Goal: Information Seeking & Learning: Learn about a topic

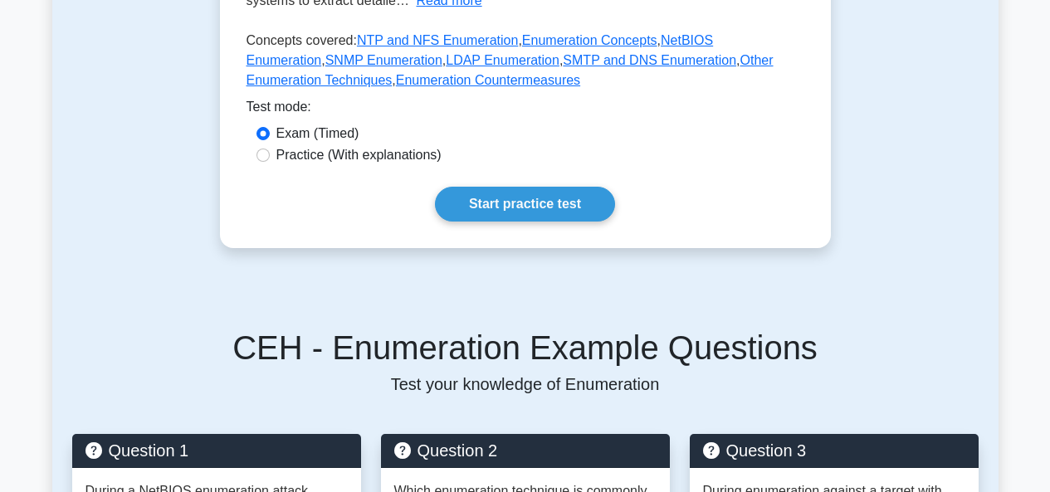
scroll to position [458, 0]
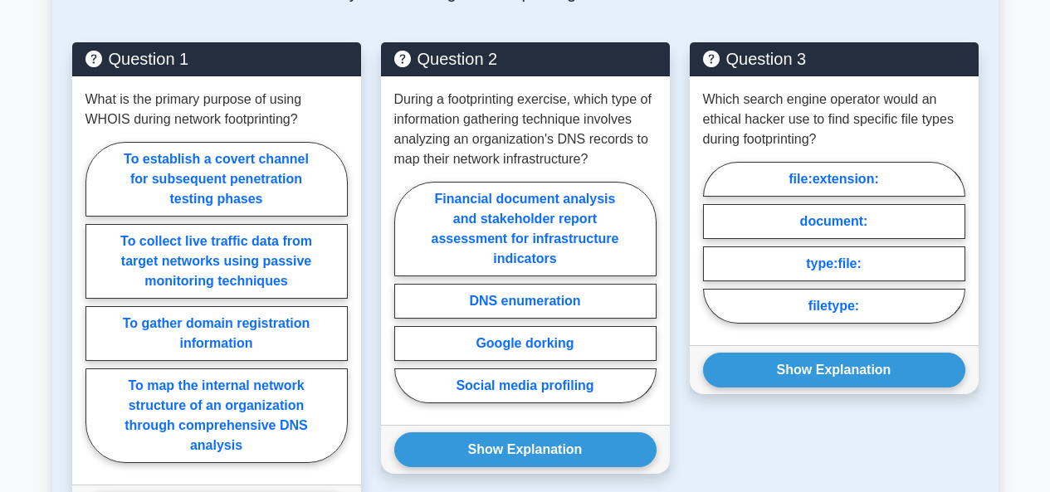
scroll to position [930, 0]
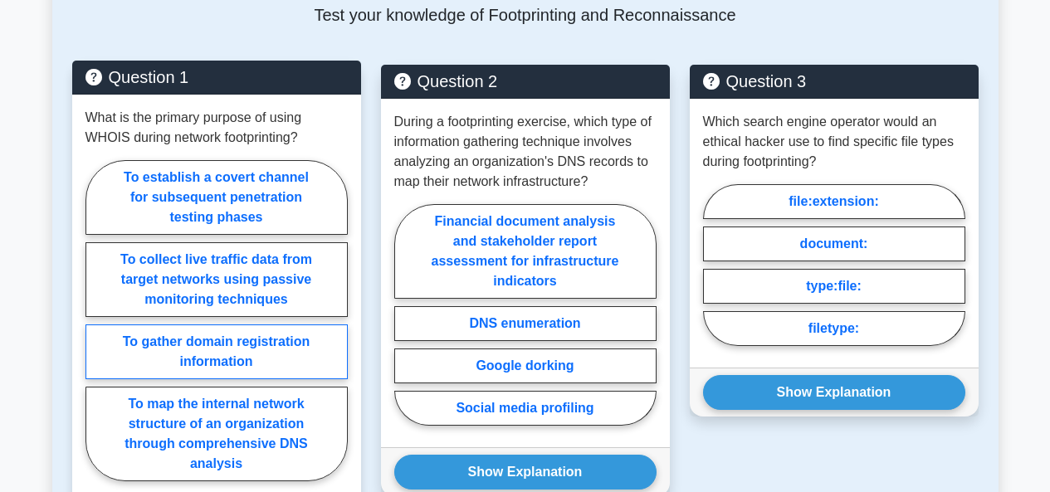
click at [285, 348] on label "To gather domain registration information" at bounding box center [217, 352] width 262 height 55
click at [96, 331] on input "To gather domain registration information" at bounding box center [91, 325] width 11 height 11
radio input "true"
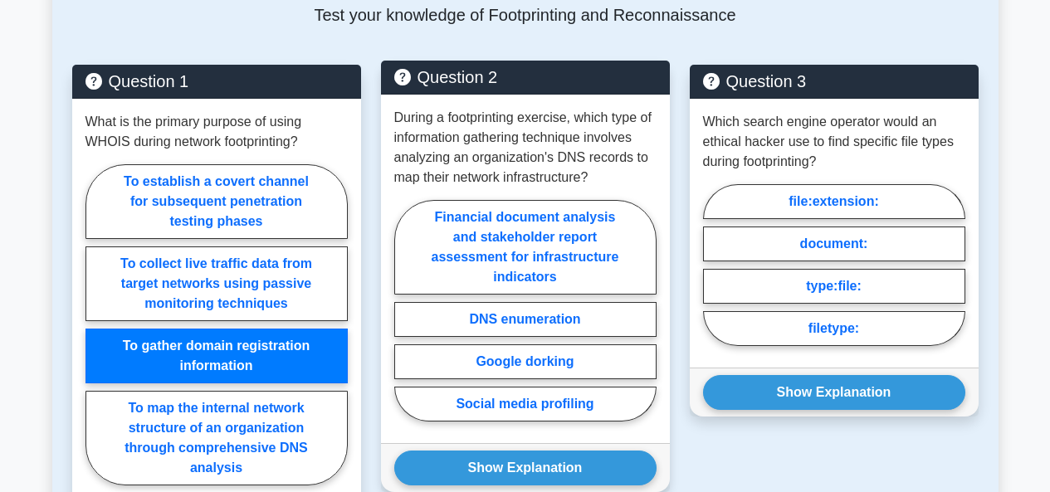
click at [86, 325] on input "To map the internal network structure of an organization through comprehensive …" at bounding box center [91, 330] width 11 height 11
radio input "true"
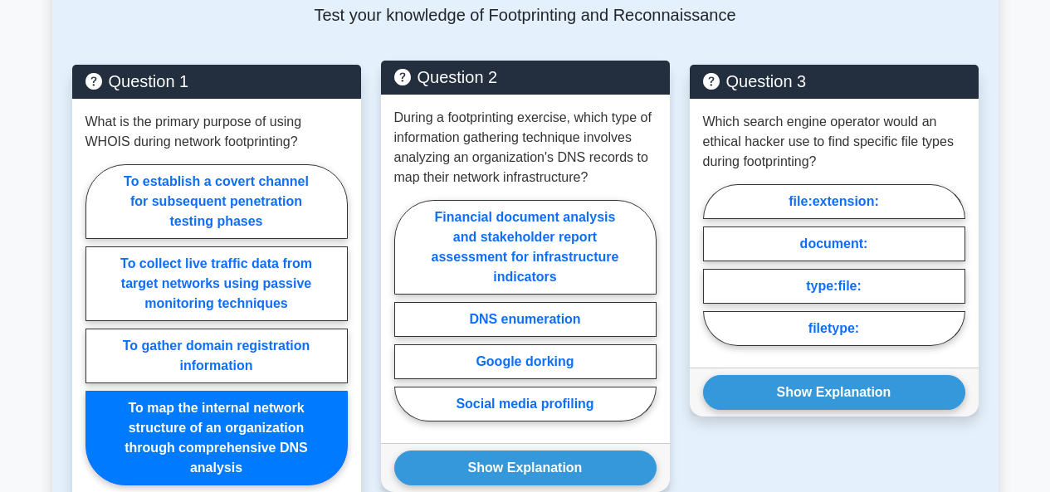
click at [86, 325] on input "To establish a covert channel for subsequent penetration testing phases" at bounding box center [91, 330] width 11 height 11
radio input "true"
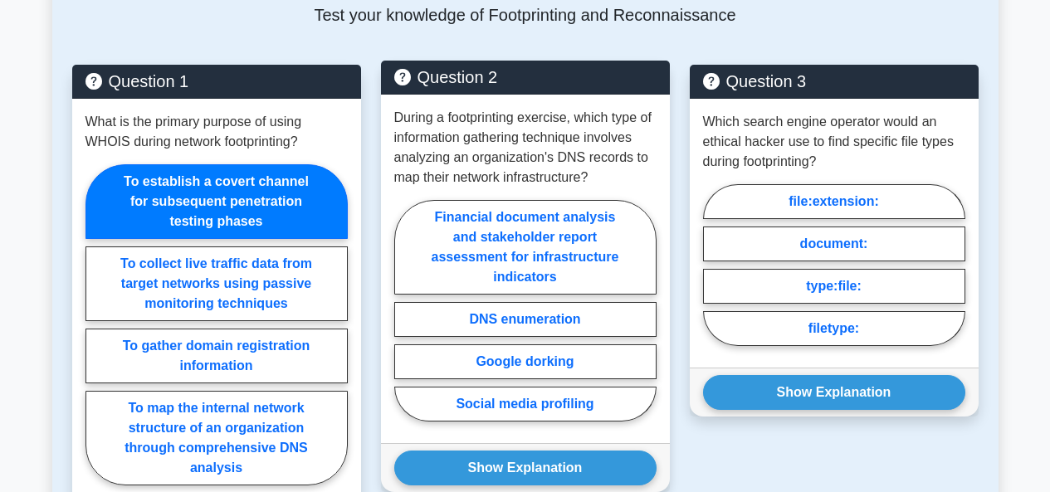
click at [86, 325] on input "To collect live traffic data from target networks using passive monitoring tech…" at bounding box center [91, 330] width 11 height 11
radio input "true"
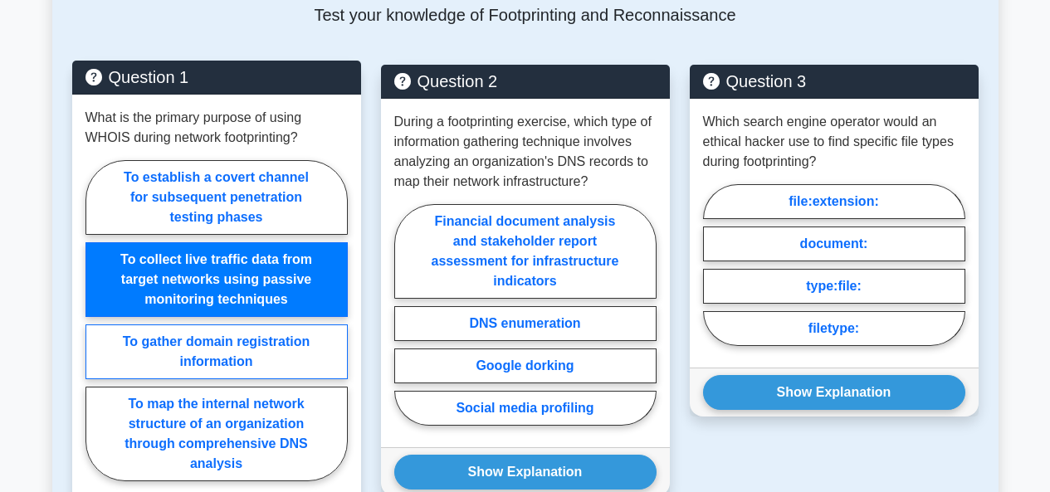
click at [262, 332] on label "To gather domain registration information" at bounding box center [217, 352] width 262 height 55
click at [96, 331] on input "To gather domain registration information" at bounding box center [91, 325] width 11 height 11
radio input "true"
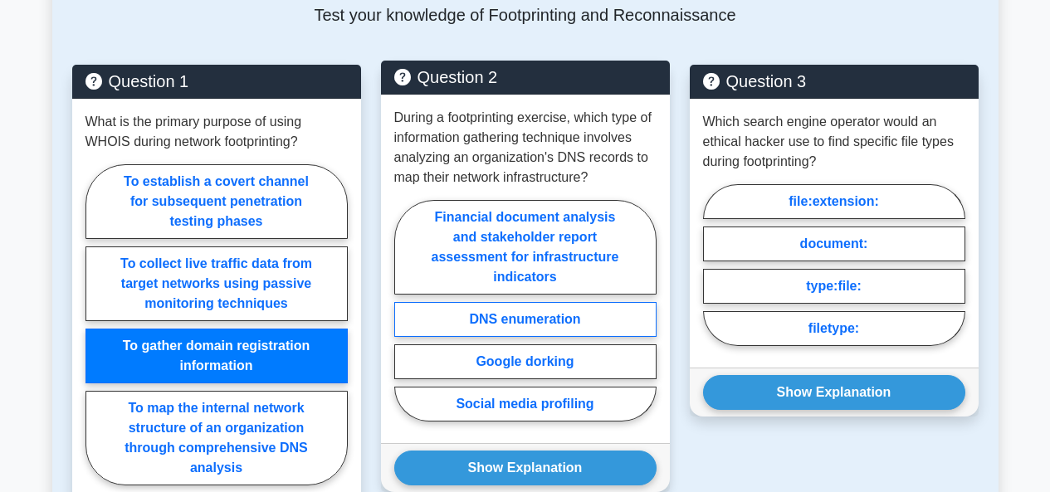
click at [511, 320] on label "DNS enumeration" at bounding box center [525, 319] width 262 height 35
click at [405, 320] on input "DNS enumeration" at bounding box center [399, 316] width 11 height 11
radio input "true"
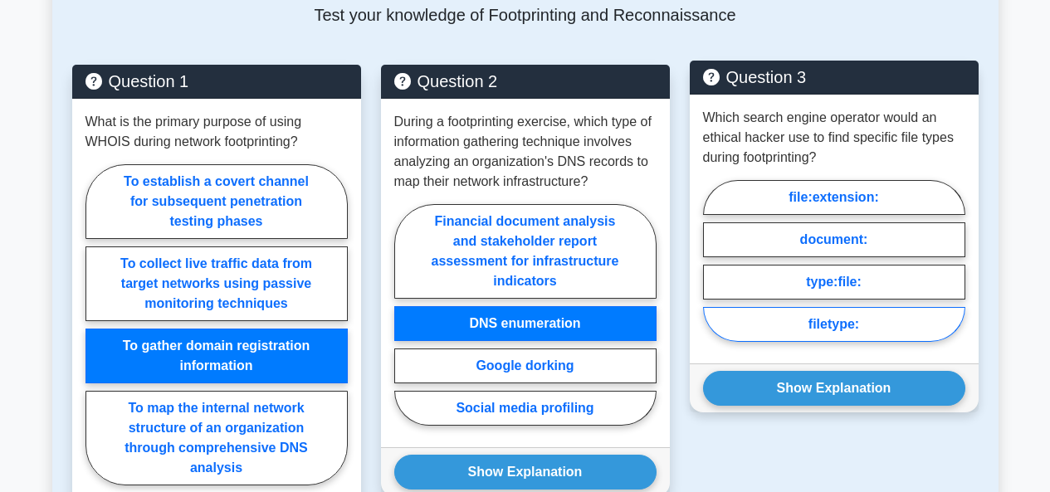
click at [844, 314] on label "filetype:" at bounding box center [834, 324] width 262 height 35
click at [714, 271] on input "filetype:" at bounding box center [708, 266] width 11 height 11
radio input "true"
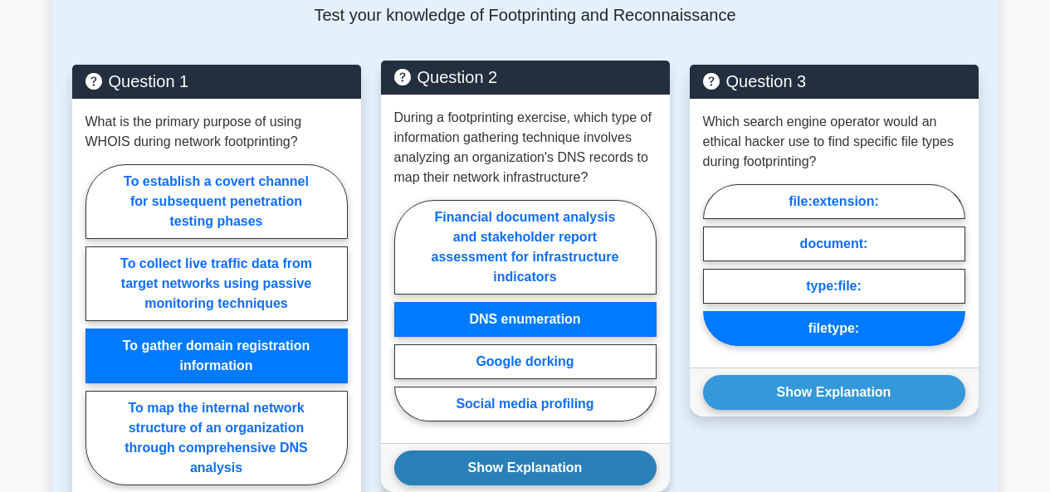
click at [501, 471] on button "Show Explanation" at bounding box center [525, 468] width 262 height 35
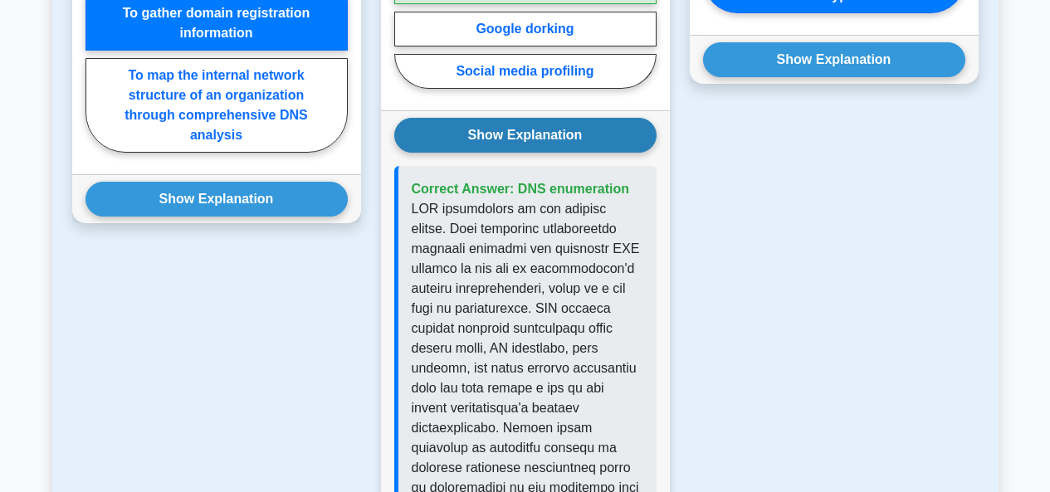
scroll to position [1129, 0]
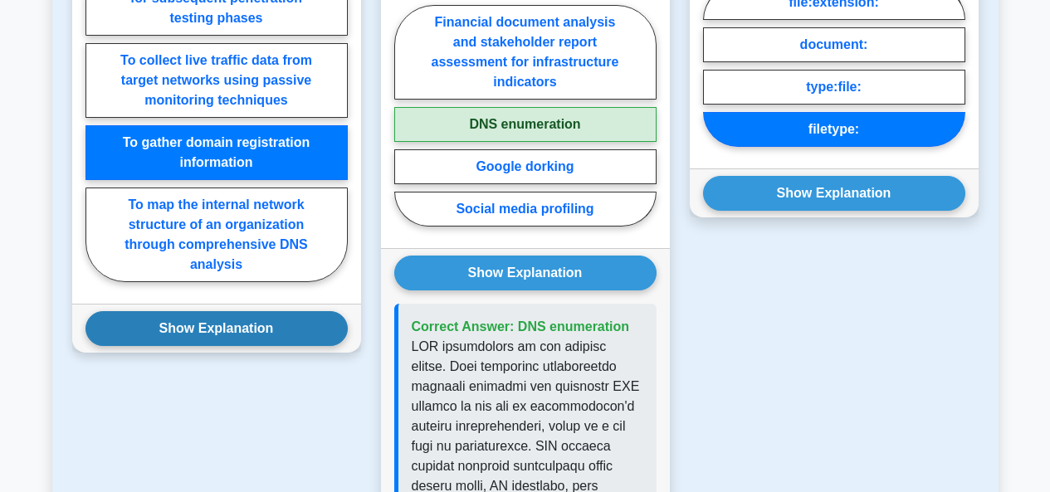
click at [224, 320] on button "Show Explanation" at bounding box center [217, 328] width 262 height 35
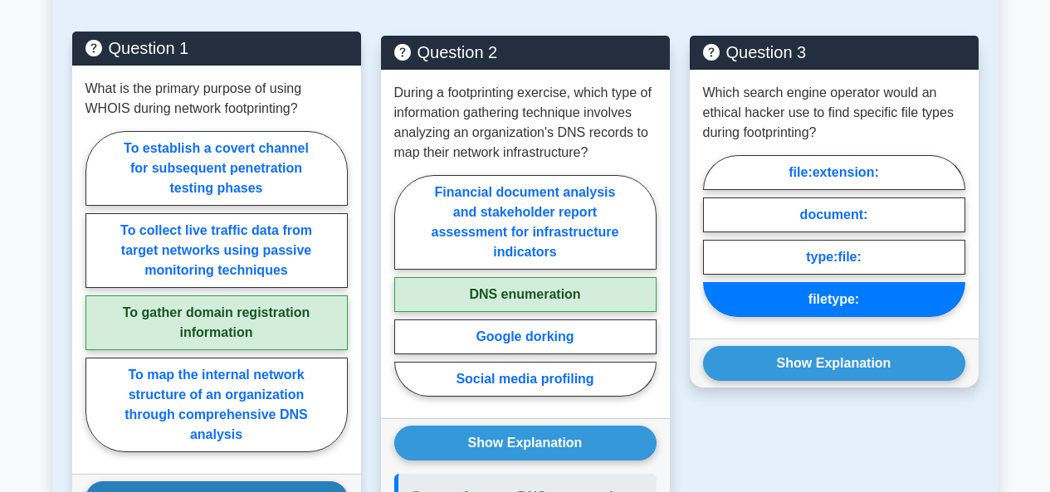
scroll to position [963, 0]
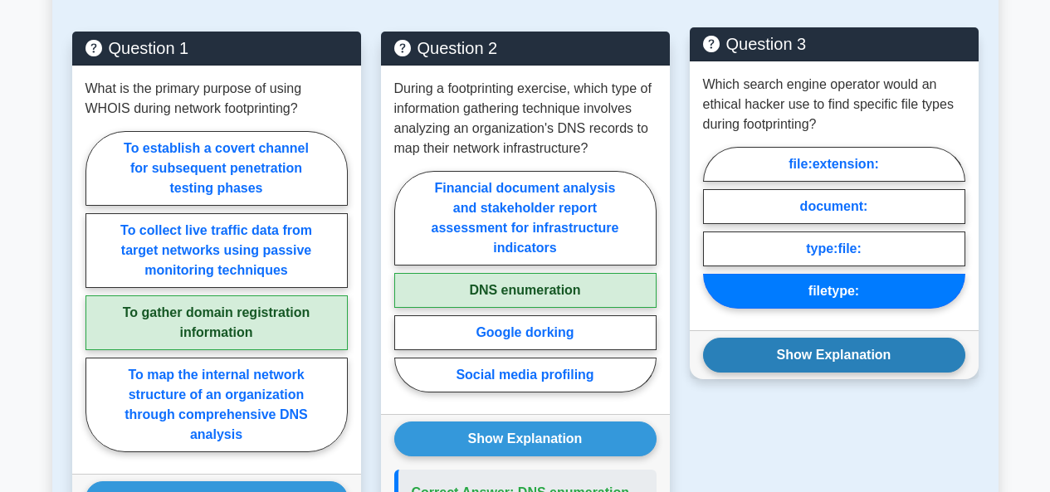
click at [825, 359] on button "Show Explanation" at bounding box center [834, 355] width 262 height 35
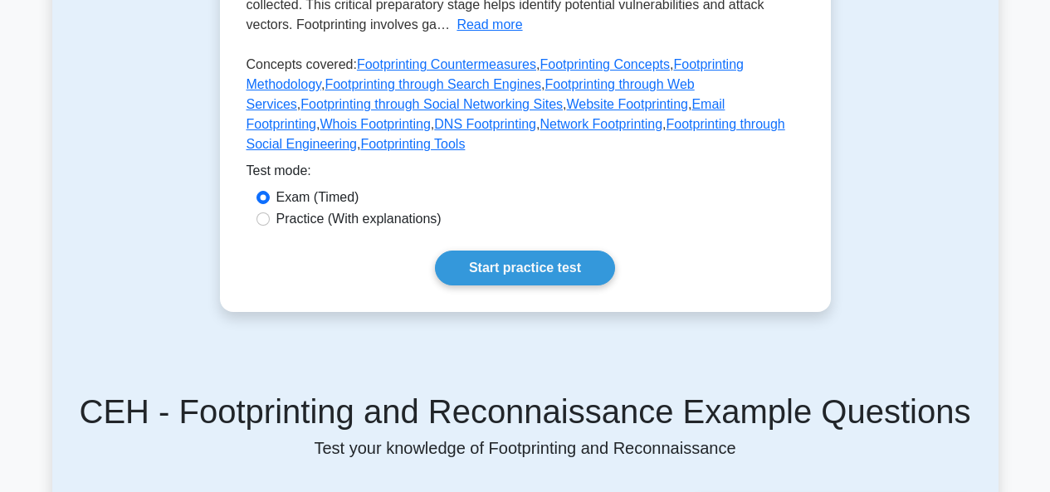
scroll to position [465, 0]
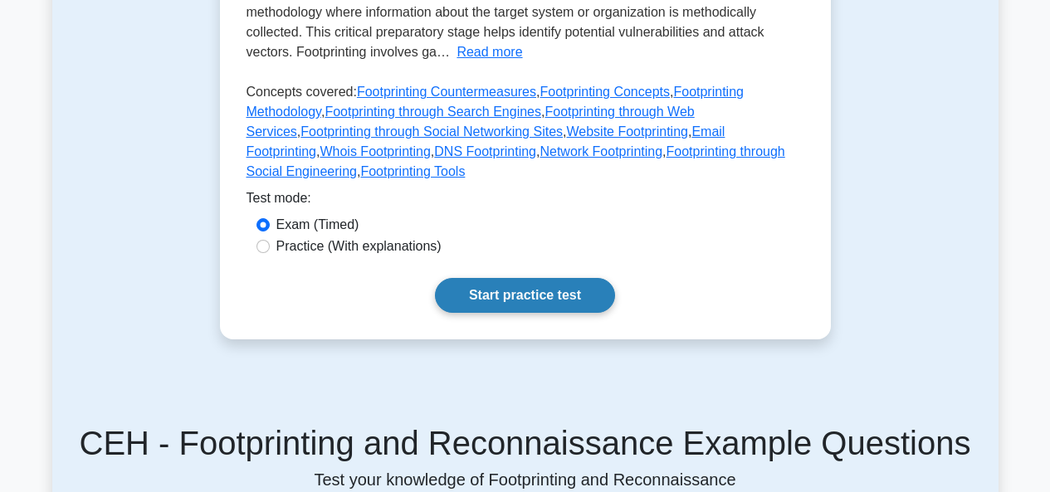
click at [550, 295] on link "Start practice test" at bounding box center [525, 295] width 180 height 35
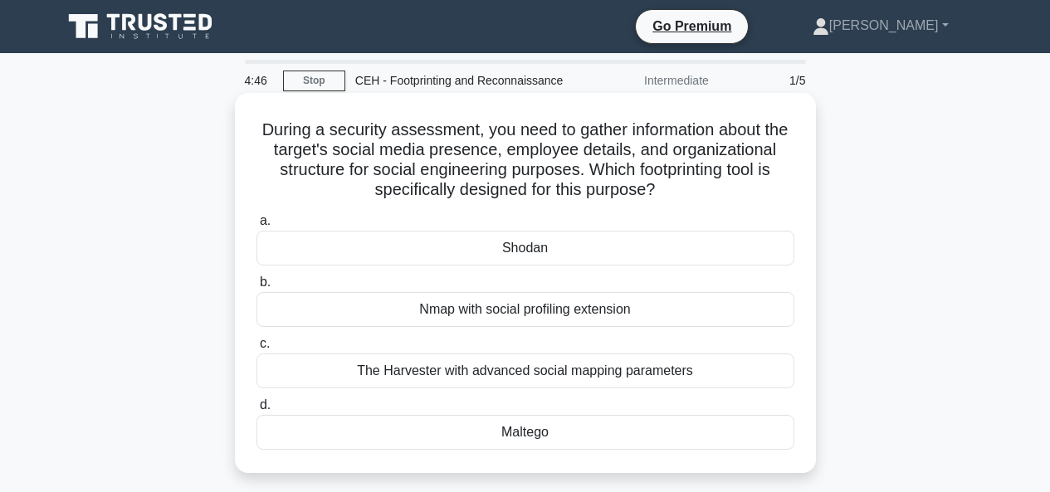
click at [549, 309] on div "Nmap with social profiling extension" at bounding box center [526, 309] width 538 height 35
click at [257, 288] on input "b. Nmap with social profiling extension" at bounding box center [257, 282] width 0 height 11
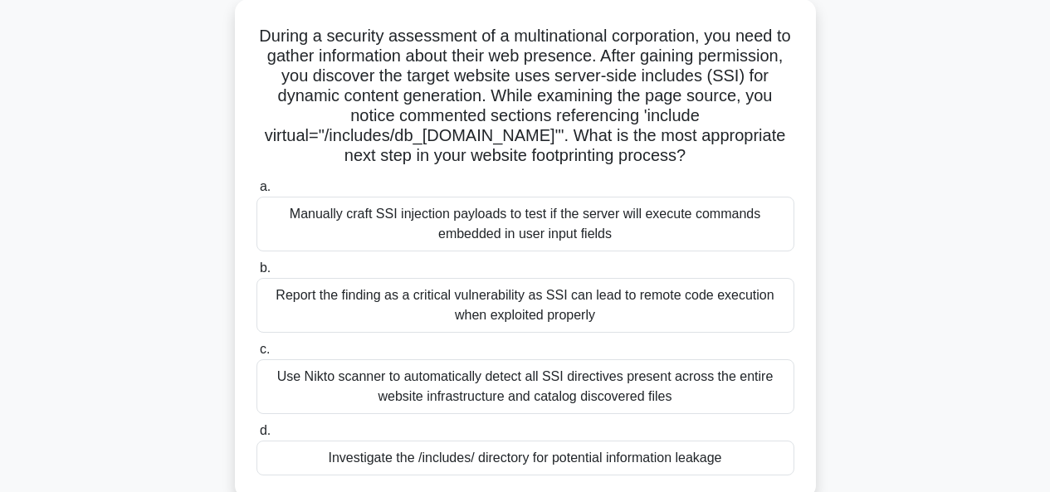
scroll to position [100, 0]
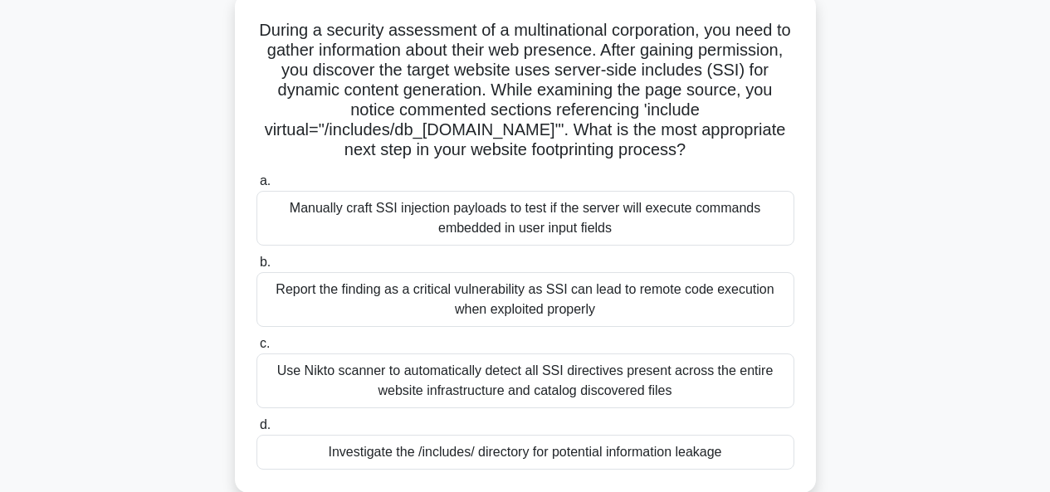
click at [594, 380] on div "Use Nikto scanner to automatically detect all SSI directives present across the…" at bounding box center [526, 381] width 538 height 55
click at [257, 350] on input "c. Use Nikto scanner to automatically detect all SSI directives present across …" at bounding box center [257, 344] width 0 height 11
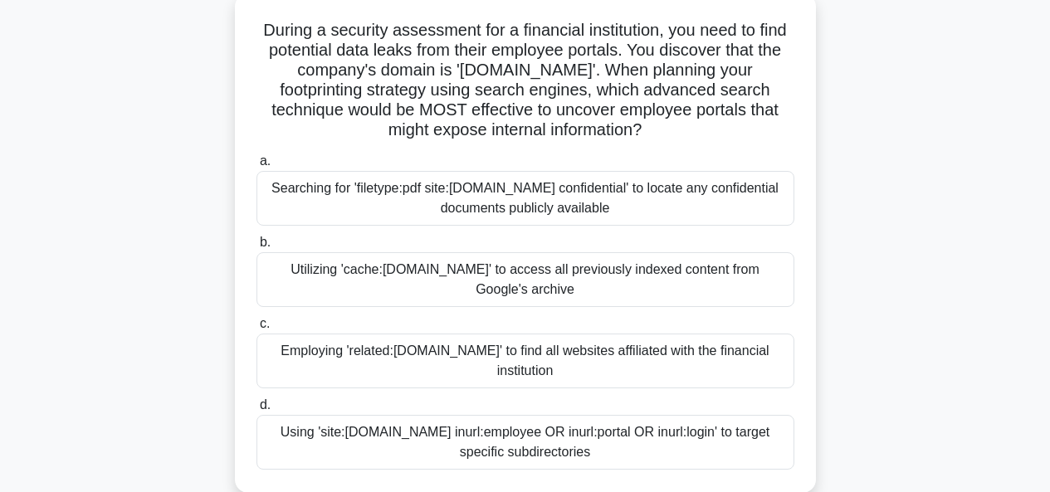
click at [609, 279] on div "Utilizing 'cache:globalfinance.com' to access all previously indexed content fr…" at bounding box center [526, 279] width 538 height 55
click at [257, 248] on input "b. Utilizing 'cache:globalfinance.com' to access all previously indexed content…" at bounding box center [257, 242] width 0 height 11
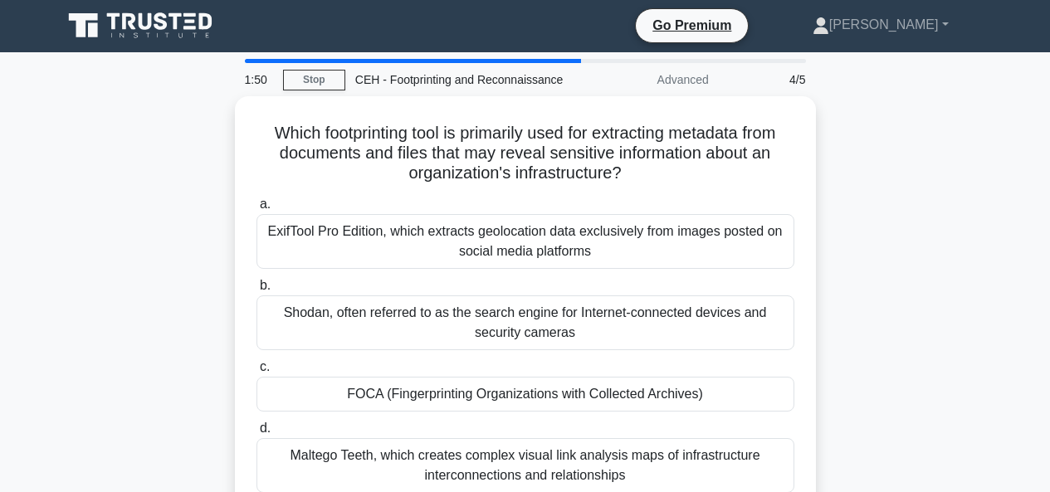
scroll to position [0, 0]
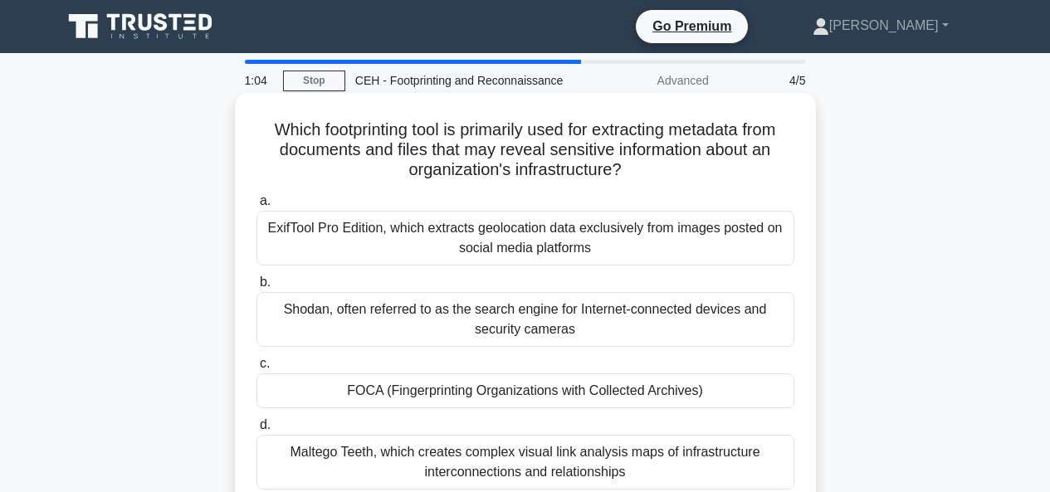
click at [569, 316] on div "Shodan, often referred to as the search engine for Internet-connected devices a…" at bounding box center [526, 319] width 538 height 55
click at [257, 288] on input "b. Shodan, often referred to as the search engine for Internet-connected device…" at bounding box center [257, 282] width 0 height 11
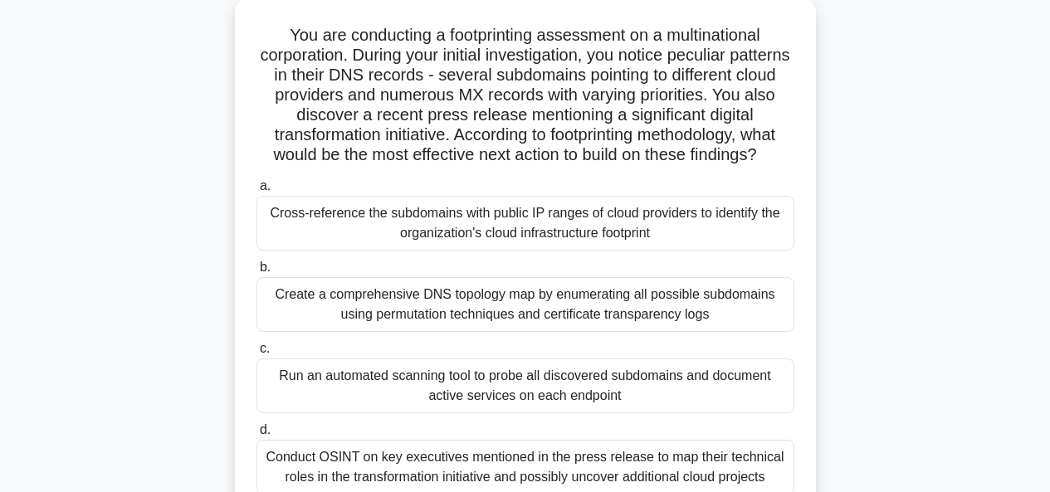
scroll to position [100, 0]
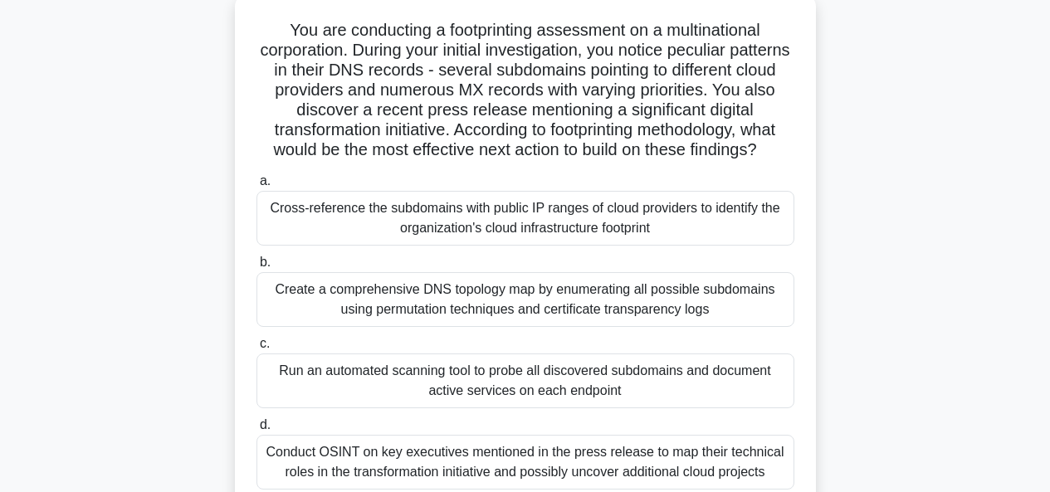
click at [587, 316] on div "Create a comprehensive DNS topology map by enumerating all possible subdomains …" at bounding box center [526, 299] width 538 height 55
click at [257, 268] on input "b. Create a comprehensive DNS topology map by enumerating all possible subdomai…" at bounding box center [257, 262] width 0 height 11
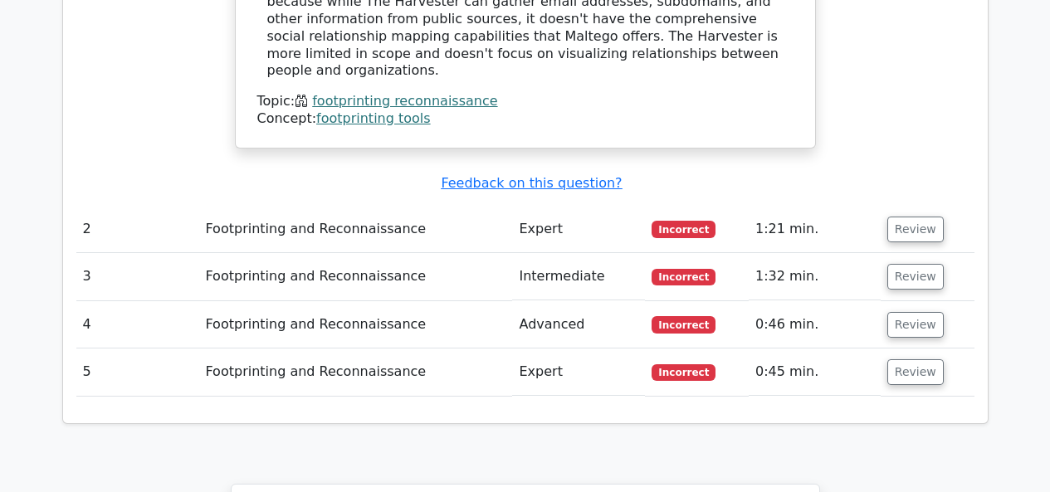
scroll to position [2059, 0]
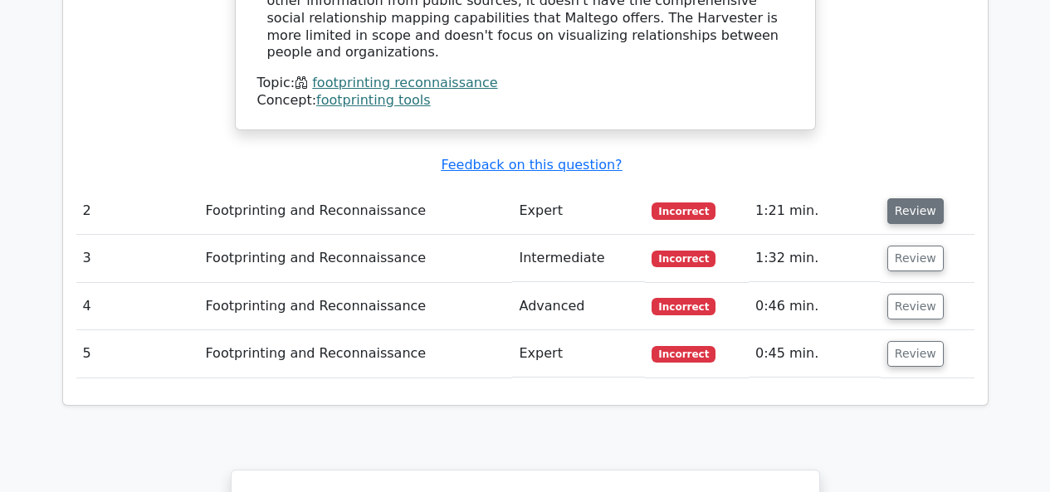
click at [903, 198] on button "Review" at bounding box center [916, 211] width 56 height 26
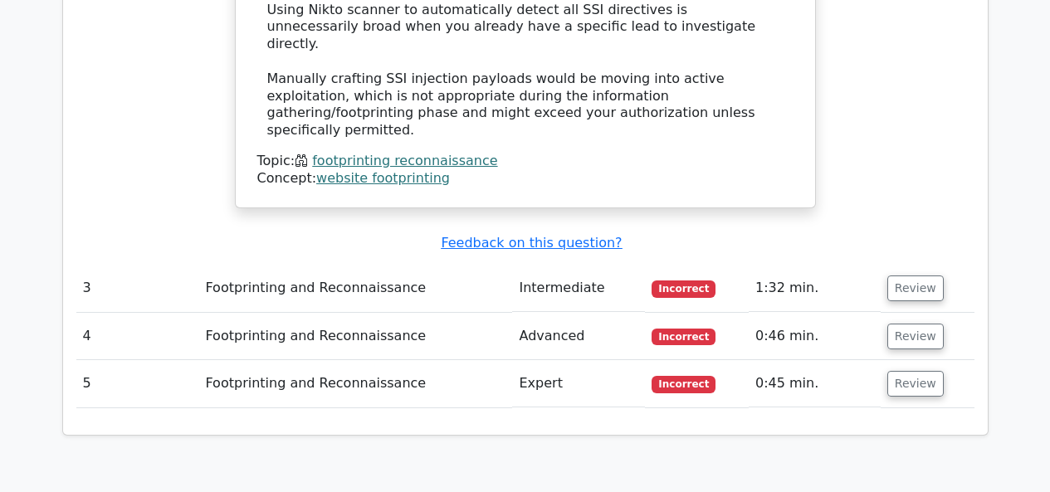
scroll to position [3155, 0]
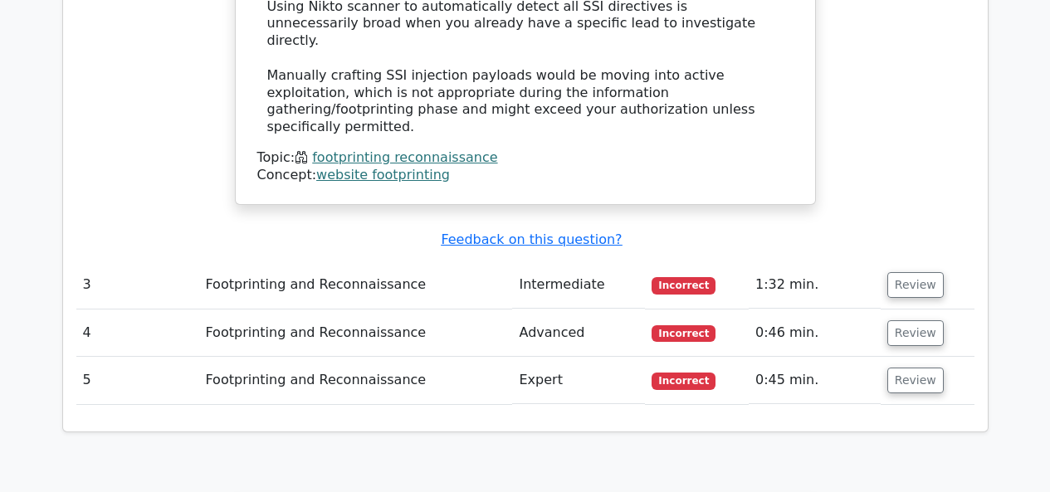
click at [903, 272] on button "Review" at bounding box center [916, 285] width 56 height 26
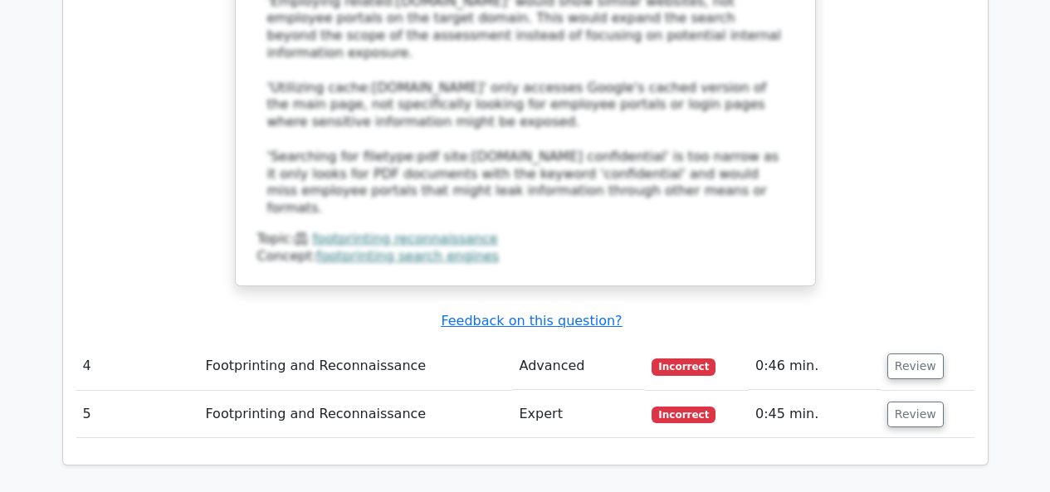
scroll to position [4351, 0]
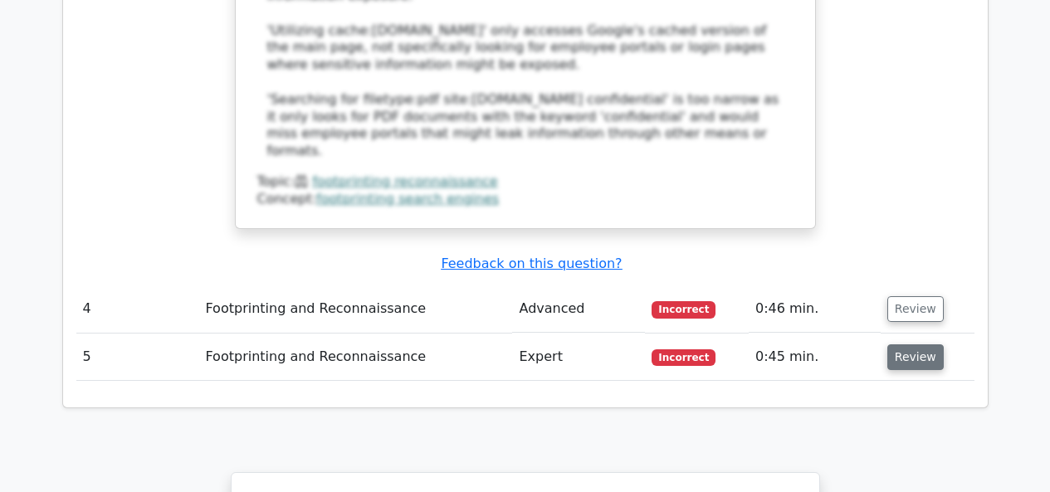
click at [910, 345] on button "Review" at bounding box center [916, 358] width 56 height 26
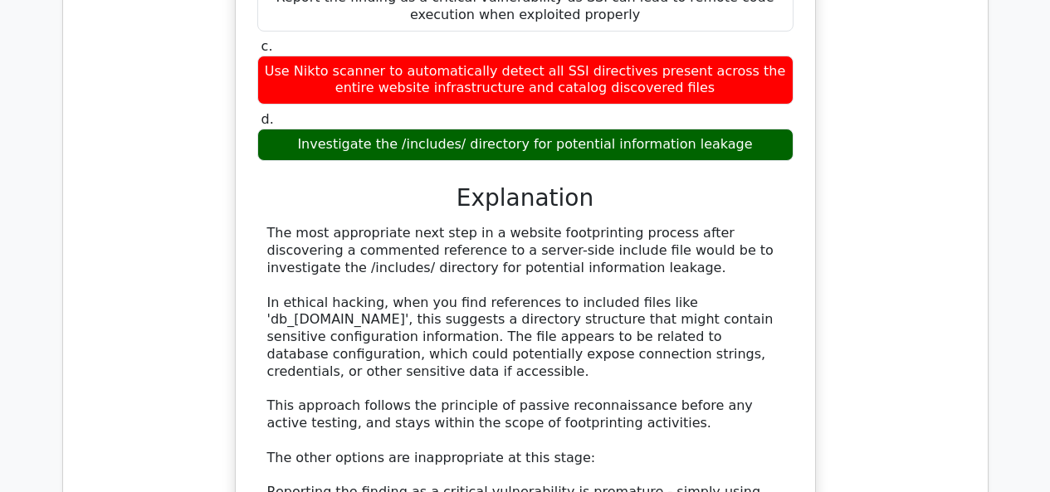
scroll to position [2590, 0]
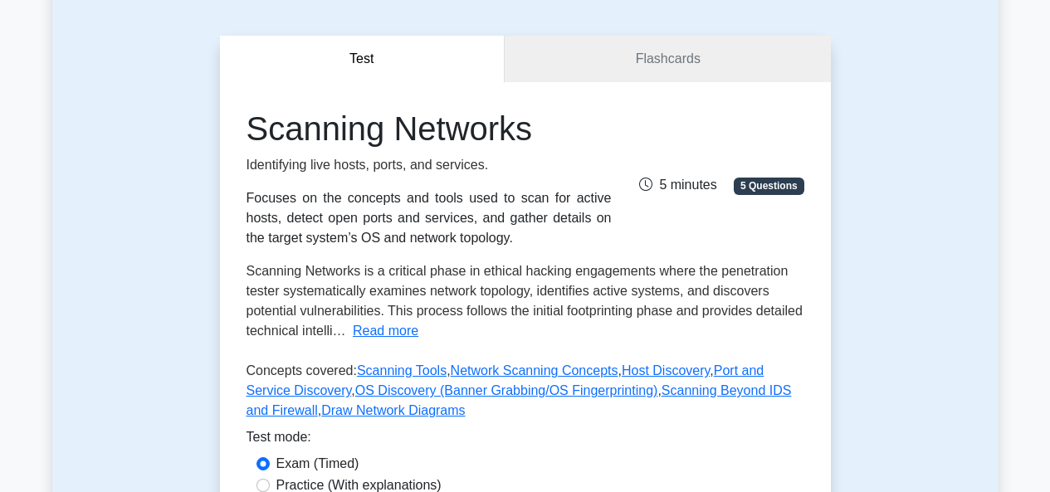
scroll to position [133, 0]
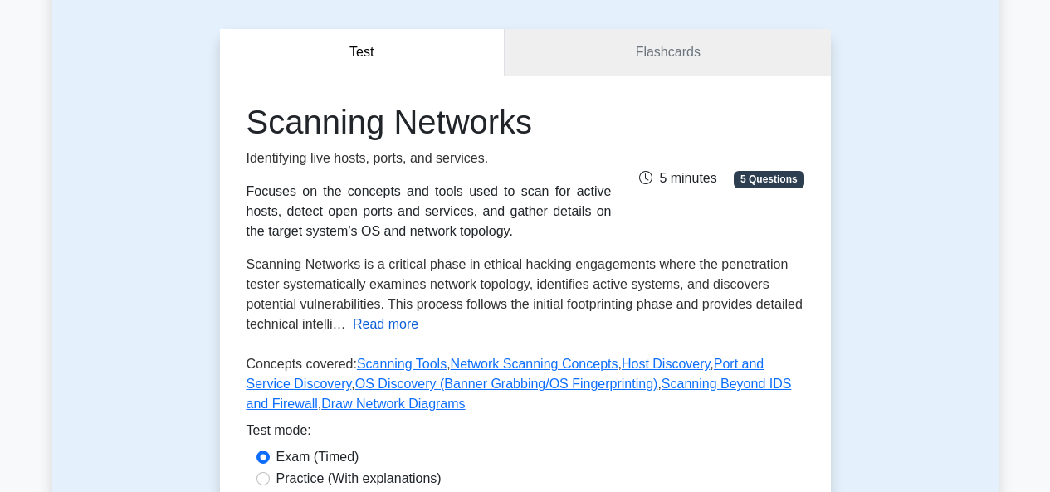
click at [418, 327] on button "Read more" at bounding box center [386, 325] width 66 height 20
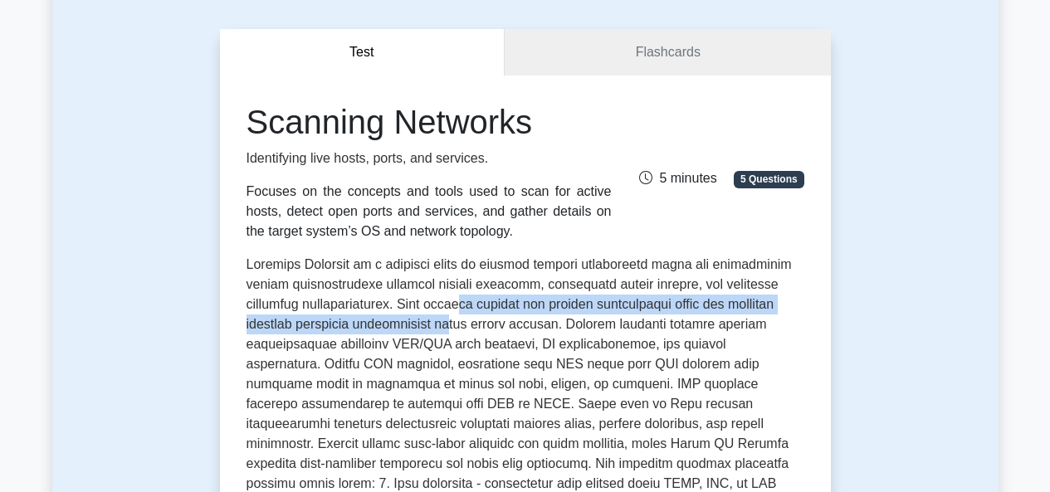
drag, startPoint x: 438, startPoint y: 317, endPoint x: 449, endPoint y: 311, distance: 12.7
click at [449, 311] on span at bounding box center [521, 483] width 549 height 452
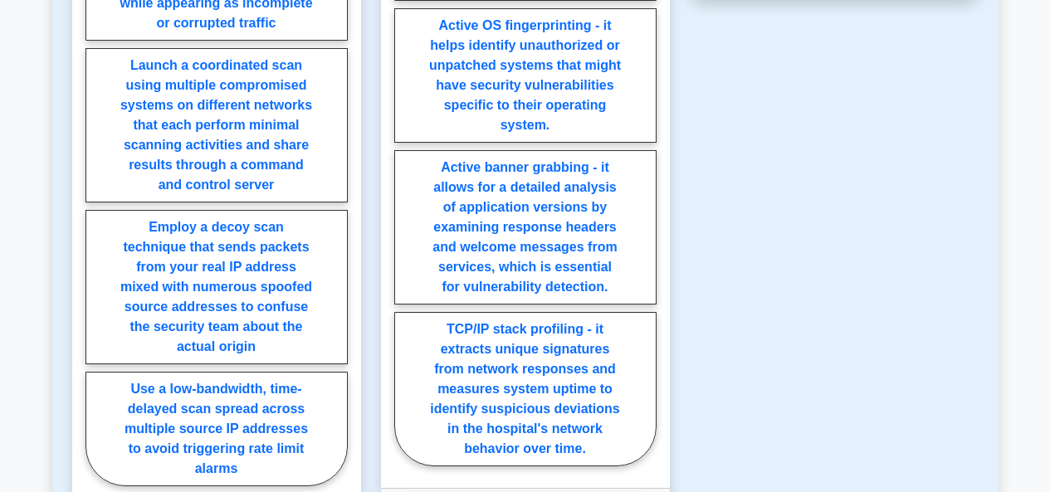
scroll to position [1926, 0]
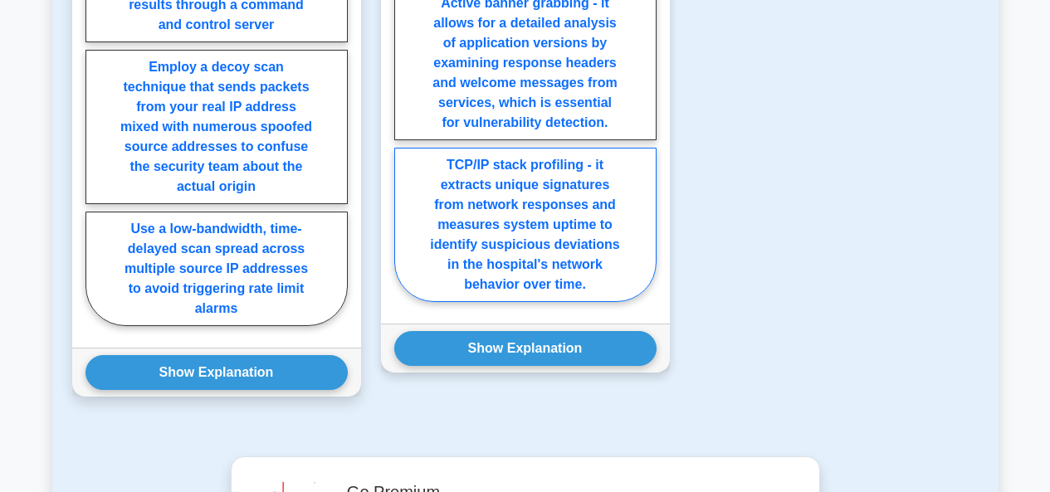
click at [591, 183] on label "TCP/IP stack profiling - it extracts unique signatures from network responses a…" at bounding box center [525, 225] width 262 height 154
radio input "true"
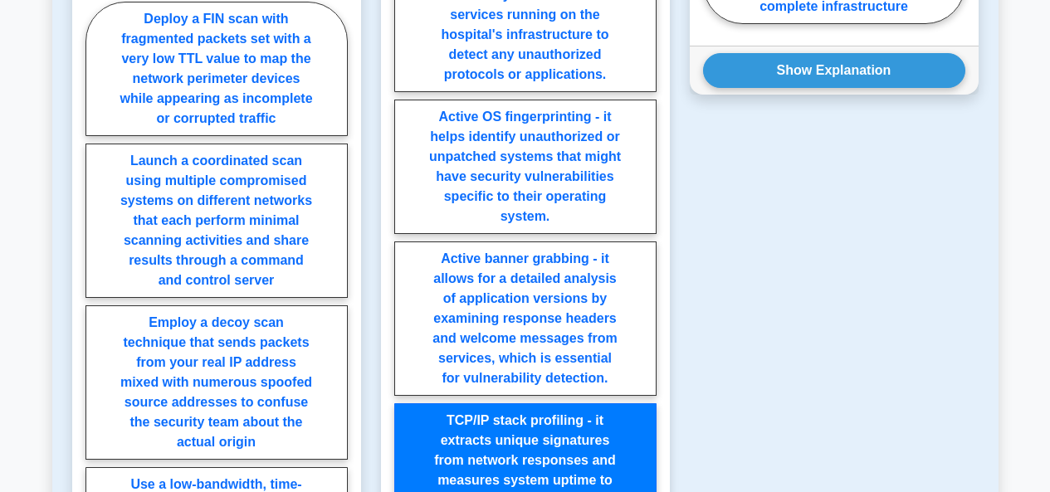
scroll to position [1637, 0]
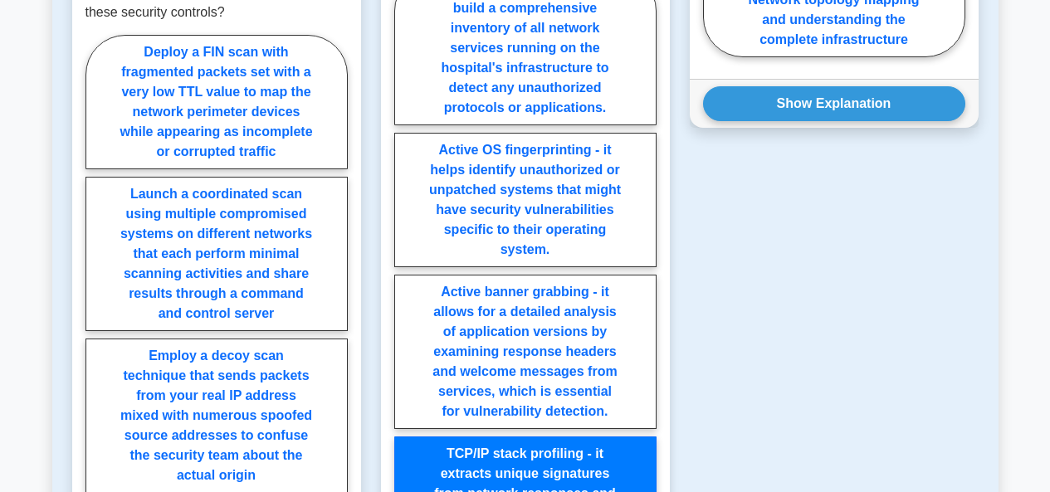
click at [394, 281] on input "Active banner grabbing - it allows for a detailed analysis of application versi…" at bounding box center [399, 286] width 11 height 11
radio input "true"
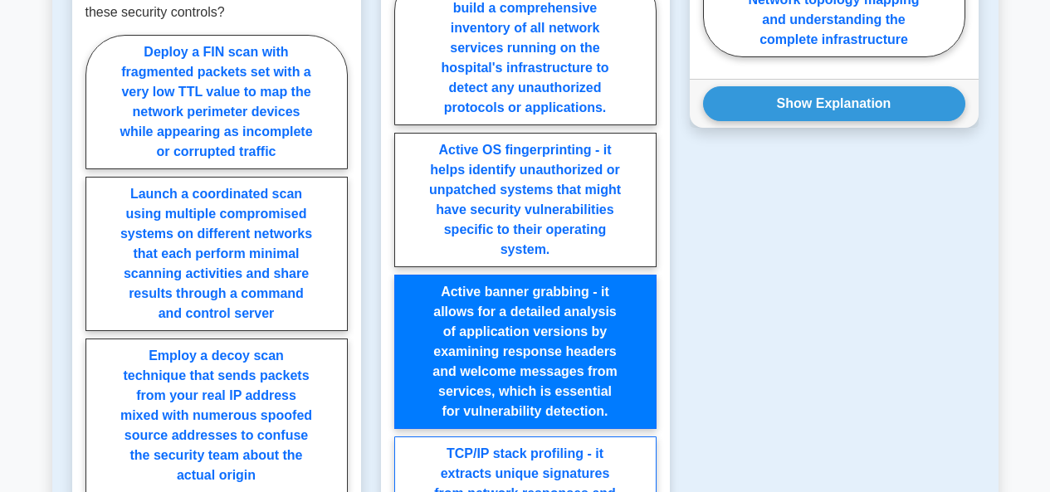
click at [394, 281] on input "Active OS fingerprinting - it helps identify unauthorized or unpatched systems …" at bounding box center [399, 286] width 11 height 11
radio input "true"
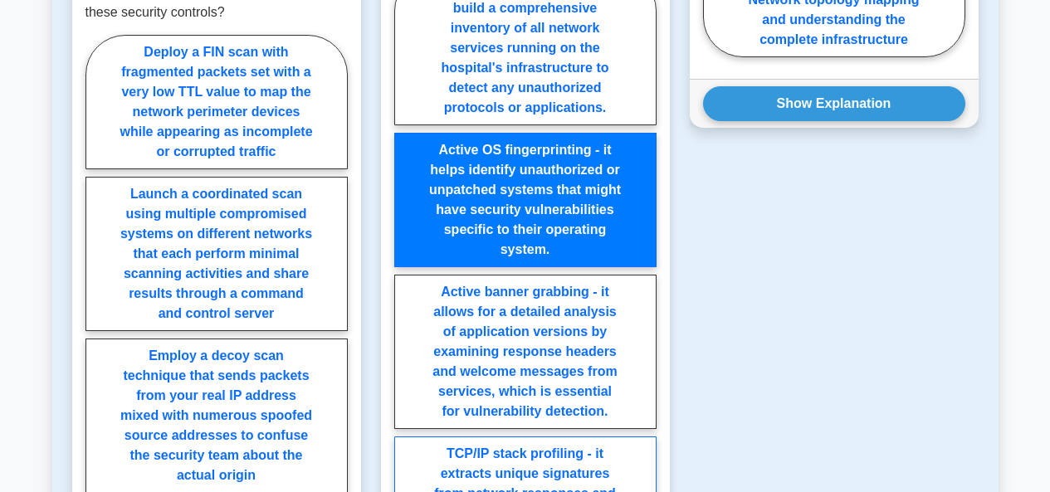
click at [405, 291] on input "TCP/IP stack profiling - it extracts unique signatures from network responses a…" at bounding box center [399, 286] width 11 height 11
radio input "true"
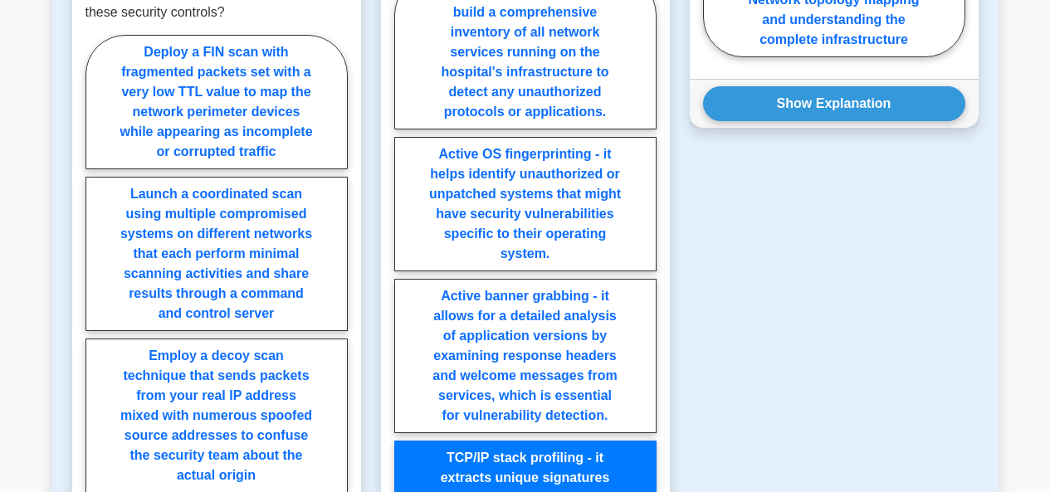
click at [778, 264] on div "Question 3 During banner grabbing, a security analyst observes the following re…" at bounding box center [834, 170] width 309 height 1069
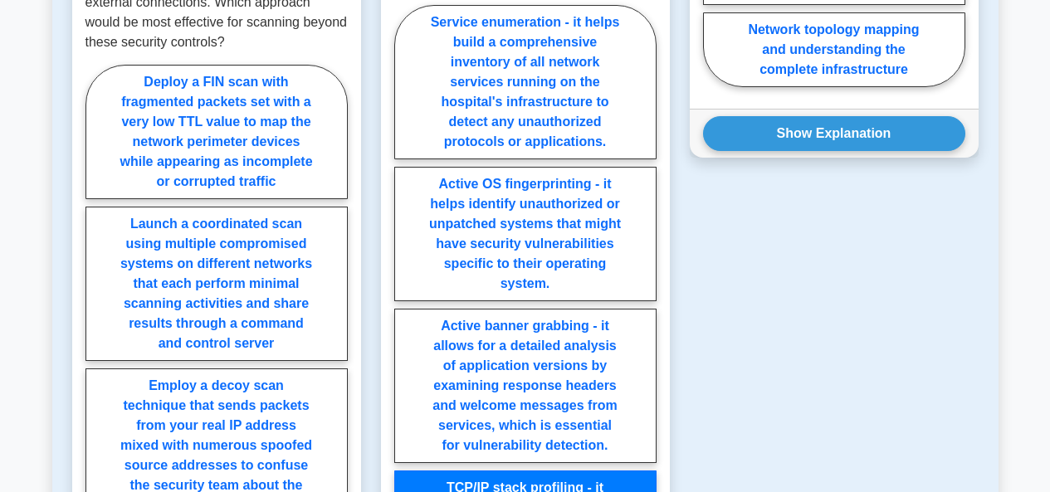
scroll to position [1604, 0]
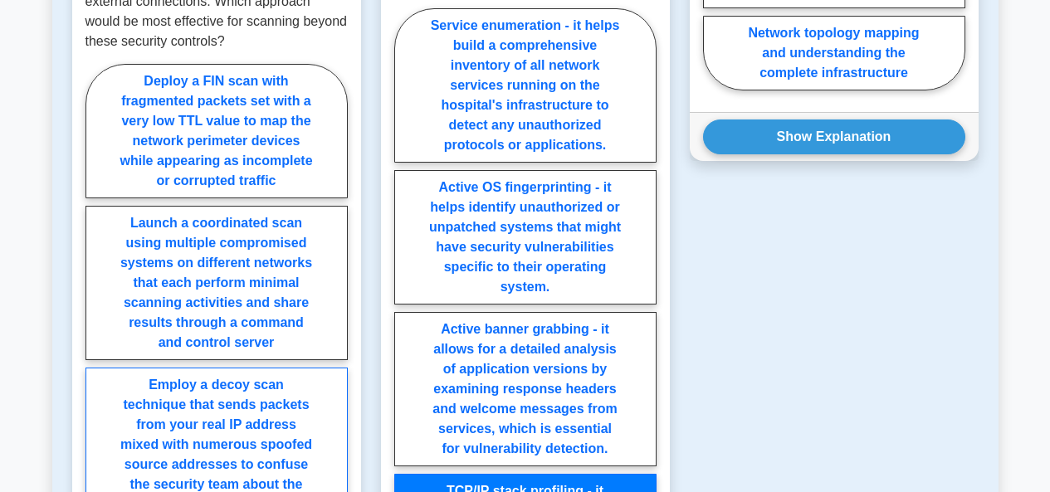
click at [221, 415] on label "Employ a decoy scan technique that sends packets from your real IP address mixe…" at bounding box center [217, 445] width 262 height 154
click at [96, 364] on input "Employ a decoy scan technique that sends packets from your real IP address mixe…" at bounding box center [91, 359] width 11 height 11
radio input "true"
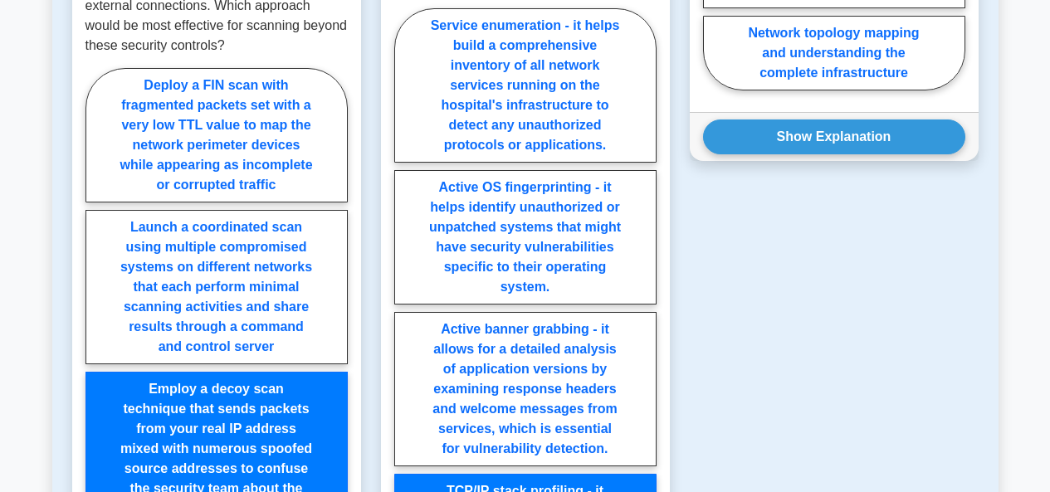
click at [927, 325] on div "Question 3 During banner grabbing, a security analyst observes the following re…" at bounding box center [834, 204] width 309 height 1069
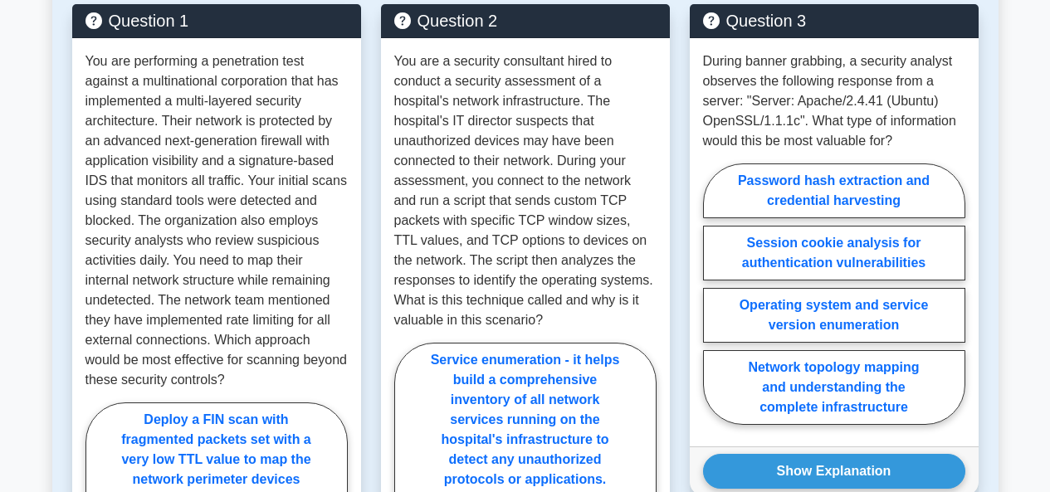
scroll to position [1272, 0]
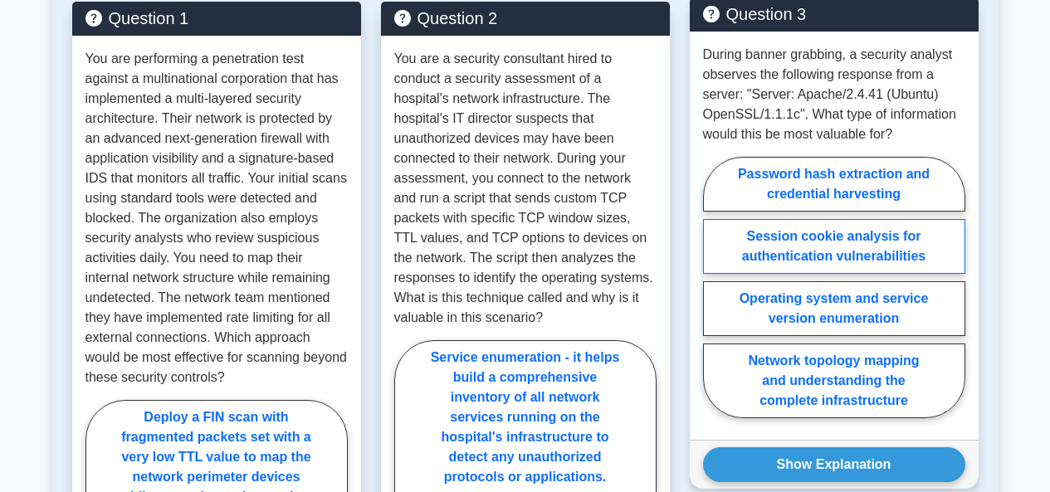
click at [877, 219] on label "Session cookie analysis for authentication vulnerabilities" at bounding box center [834, 246] width 262 height 55
click at [714, 287] on input "Session cookie analysis for authentication vulnerabilities" at bounding box center [708, 292] width 11 height 11
radio input "true"
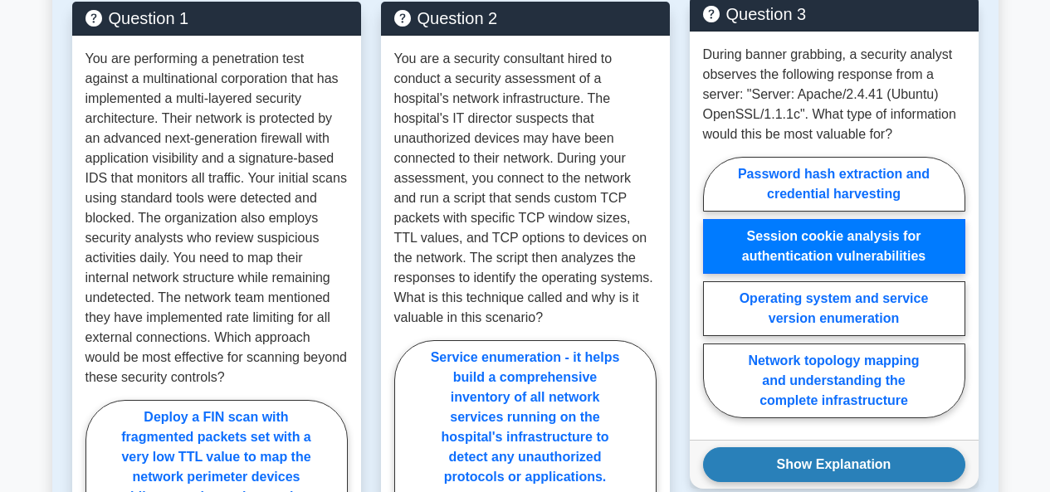
click at [891, 448] on button "Show Explanation" at bounding box center [834, 465] width 262 height 35
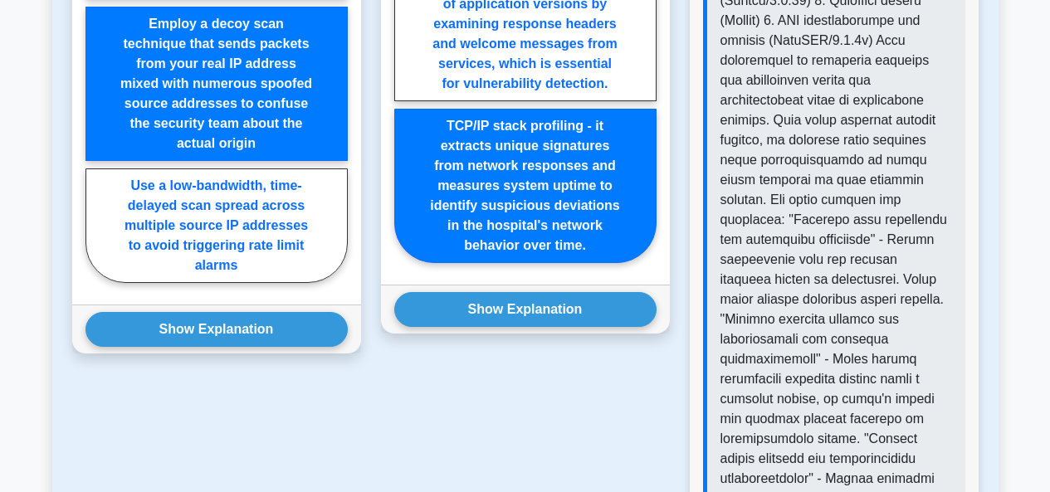
scroll to position [2003, 0]
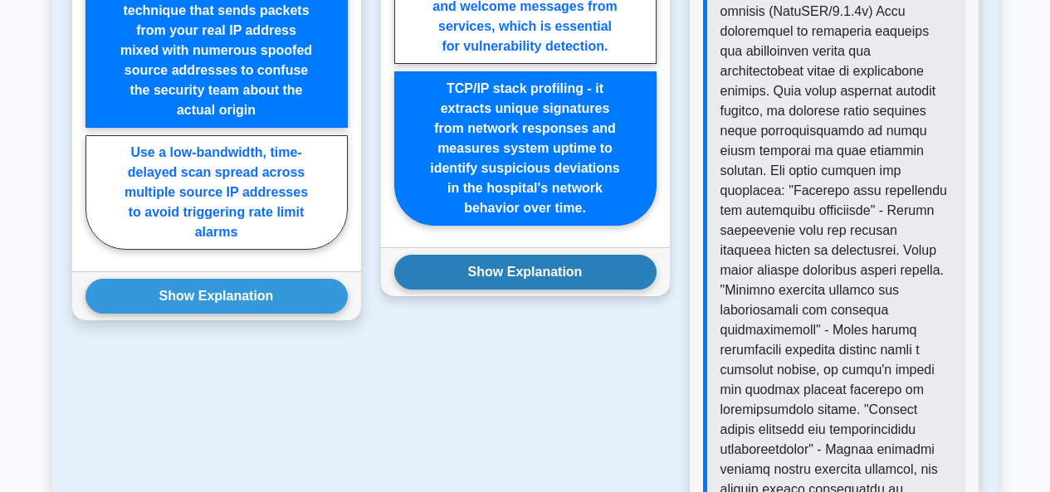
click at [584, 255] on button "Show Explanation" at bounding box center [525, 272] width 262 height 35
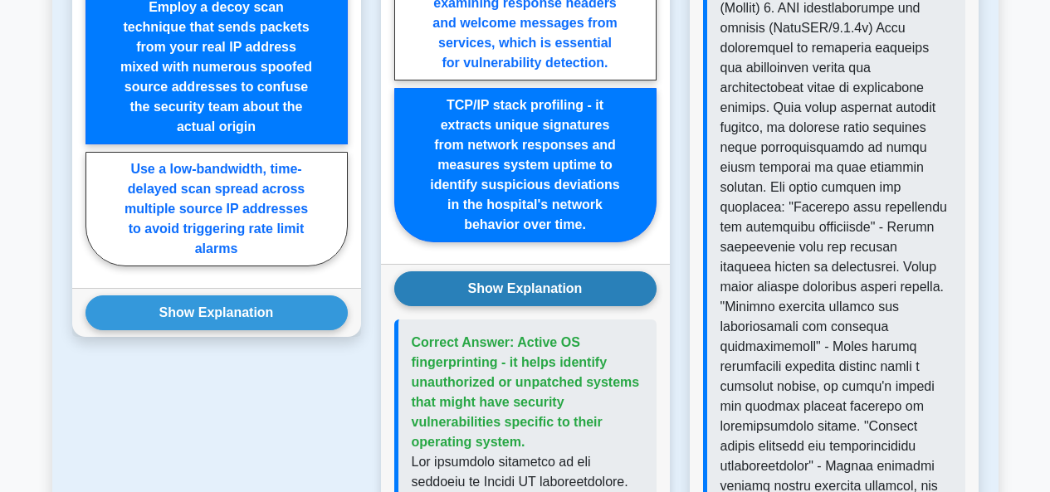
scroll to position [1969, 0]
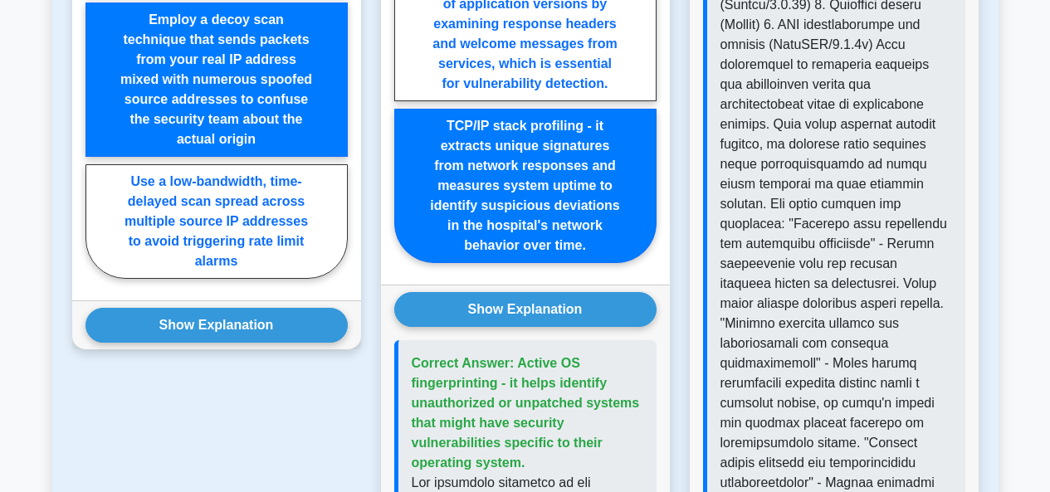
click at [210, 323] on button "Show Explanation" at bounding box center [217, 325] width 262 height 35
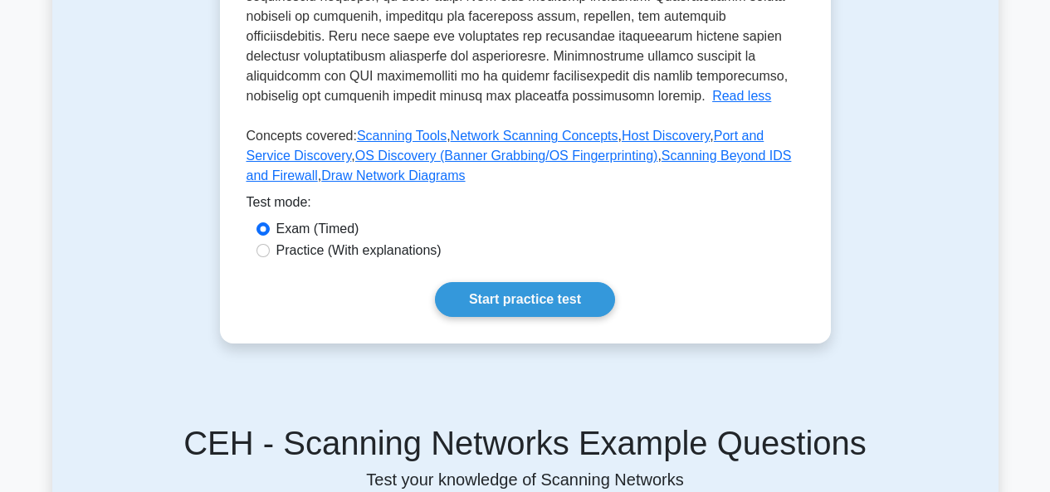
scroll to position [741, 0]
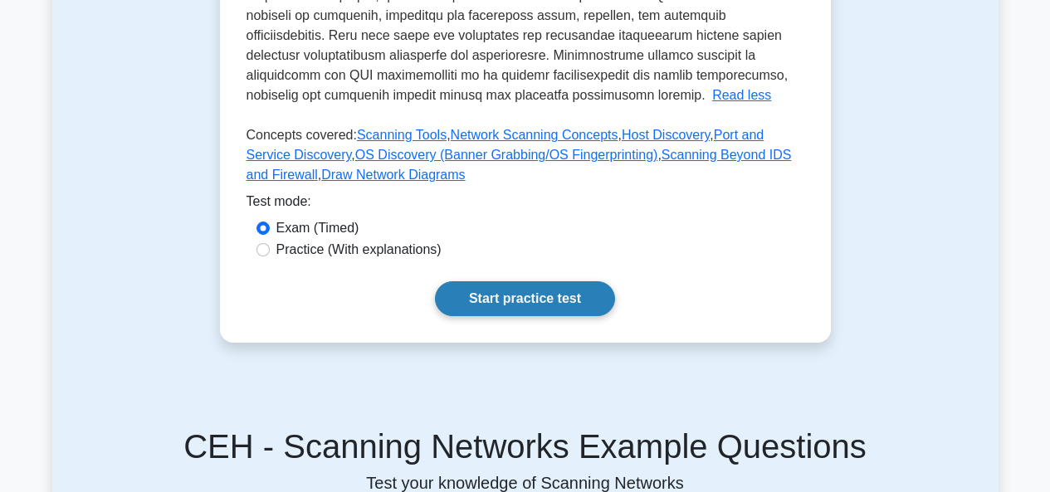
click at [579, 281] on link "Start practice test" at bounding box center [525, 298] width 180 height 35
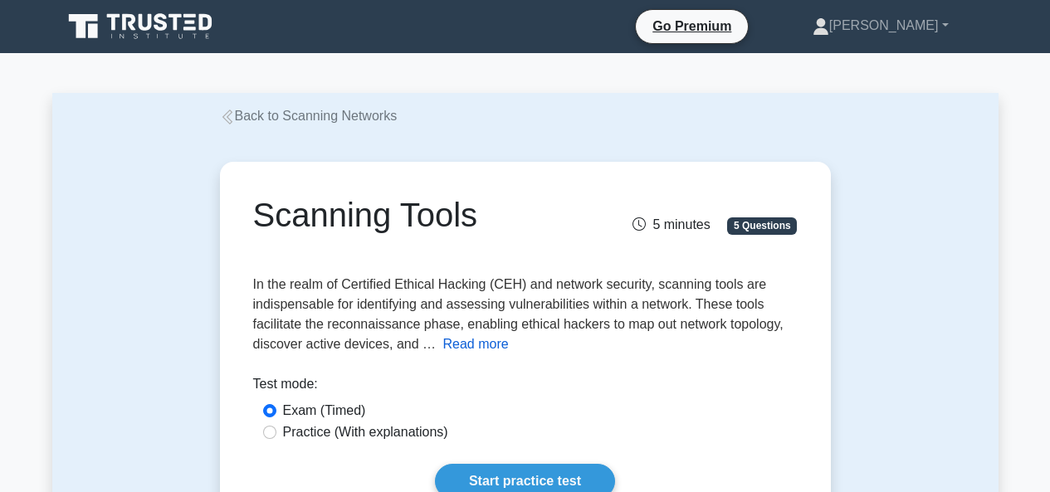
click at [479, 341] on button "Read more" at bounding box center [476, 345] width 66 height 20
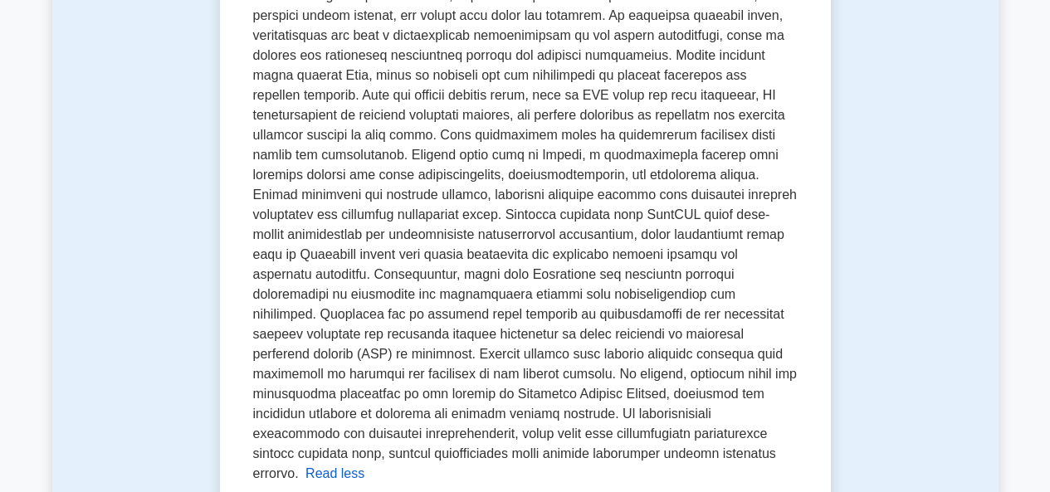
scroll to position [332, 0]
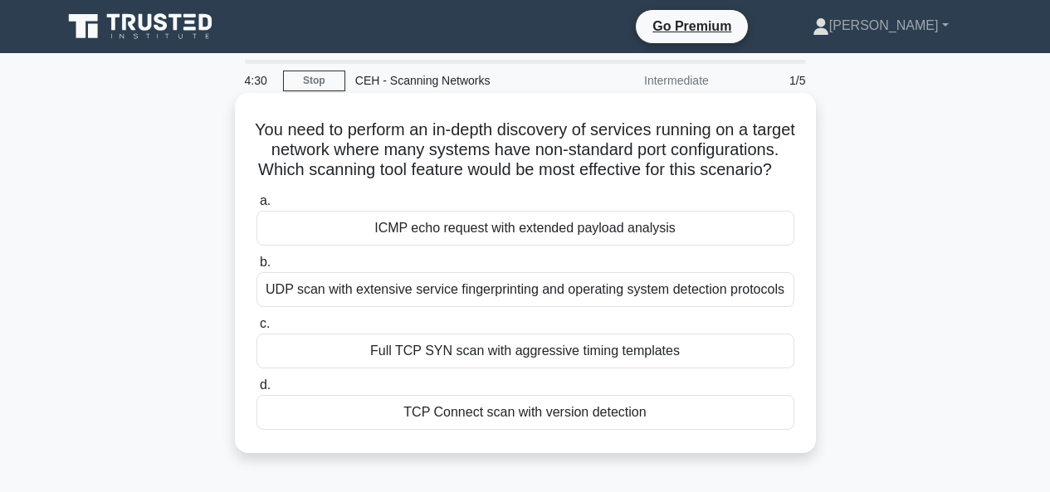
click at [613, 307] on div "UDP scan with extensive service fingerprinting and operating system detection p…" at bounding box center [526, 289] width 538 height 35
click at [257, 268] on input "b. UDP scan with extensive service fingerprinting and operating system detectio…" at bounding box center [257, 262] width 0 height 11
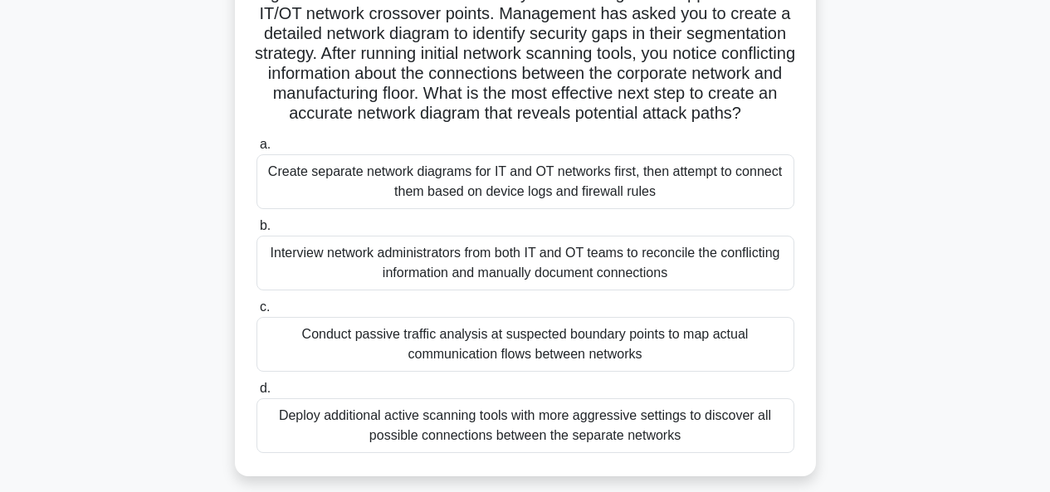
scroll to position [166, 0]
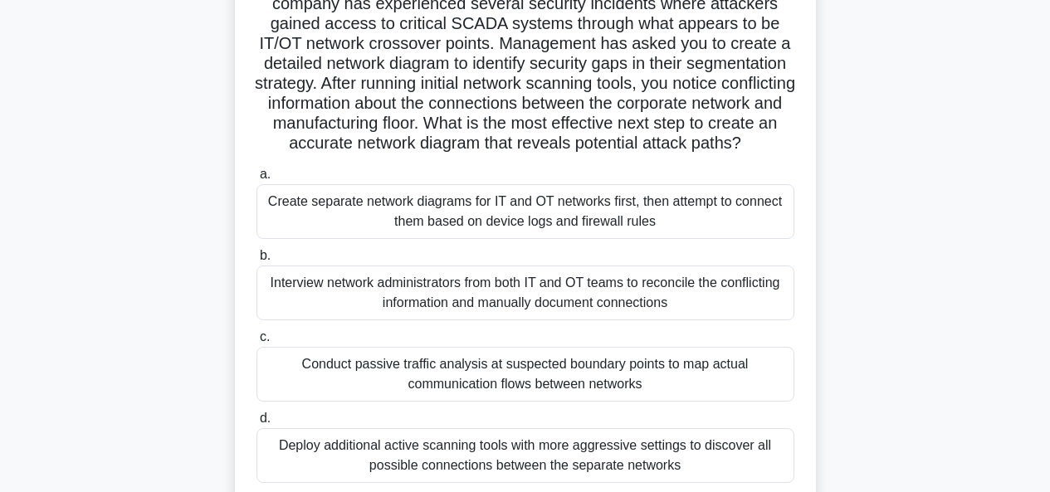
click at [521, 239] on div "Create separate network diagrams for IT and OT networks first, then attempt to …" at bounding box center [526, 211] width 538 height 55
click at [257, 180] on input "a. Create separate network diagrams for IT and OT networks first, then attempt …" at bounding box center [257, 174] width 0 height 11
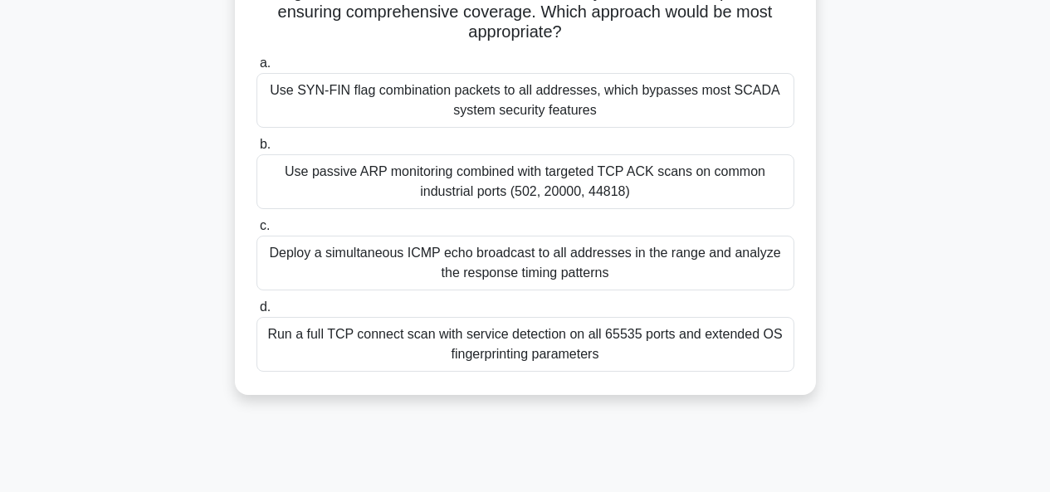
scroll to position [299, 0]
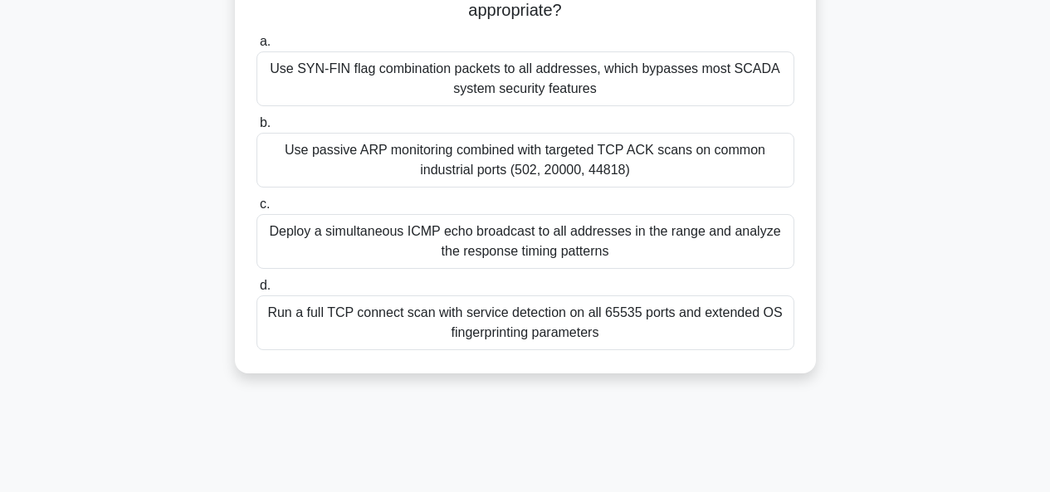
click at [609, 325] on div "Run a full TCP connect scan with service detection on all 65535 ports and exten…" at bounding box center [526, 323] width 538 height 55
click at [257, 291] on input "d. Run a full TCP connect scan with service detection on all 65535 ports and ex…" at bounding box center [257, 286] width 0 height 11
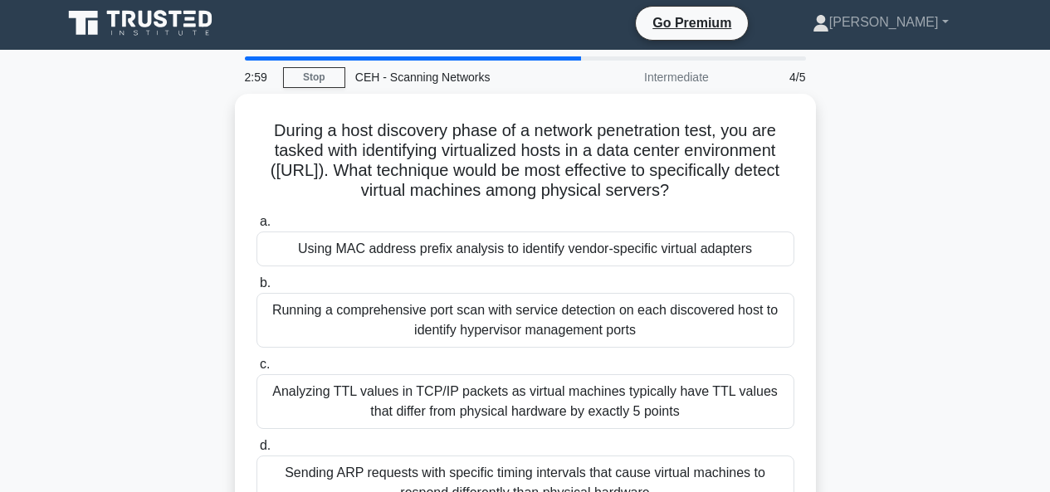
scroll to position [0, 0]
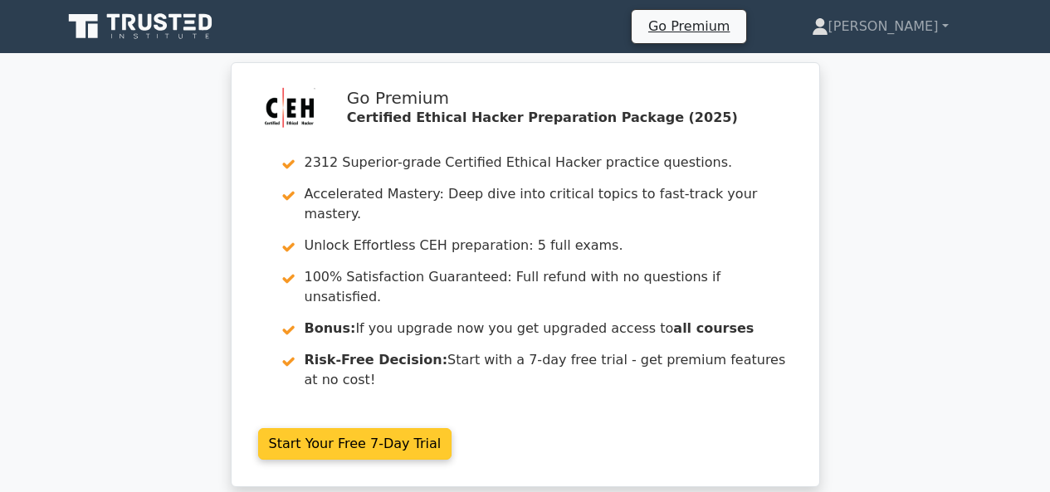
click at [452, 428] on link "Start Your Free 7-Day Trial" at bounding box center [355, 444] width 194 height 32
